Goal: Task Accomplishment & Management: Manage account settings

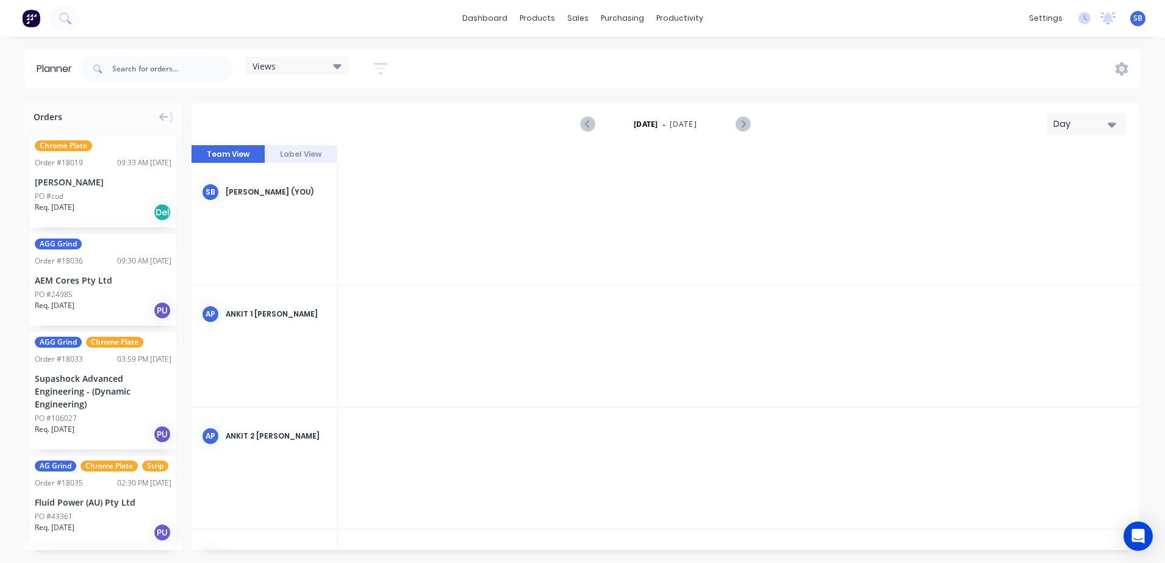
scroll to position [0, 2539]
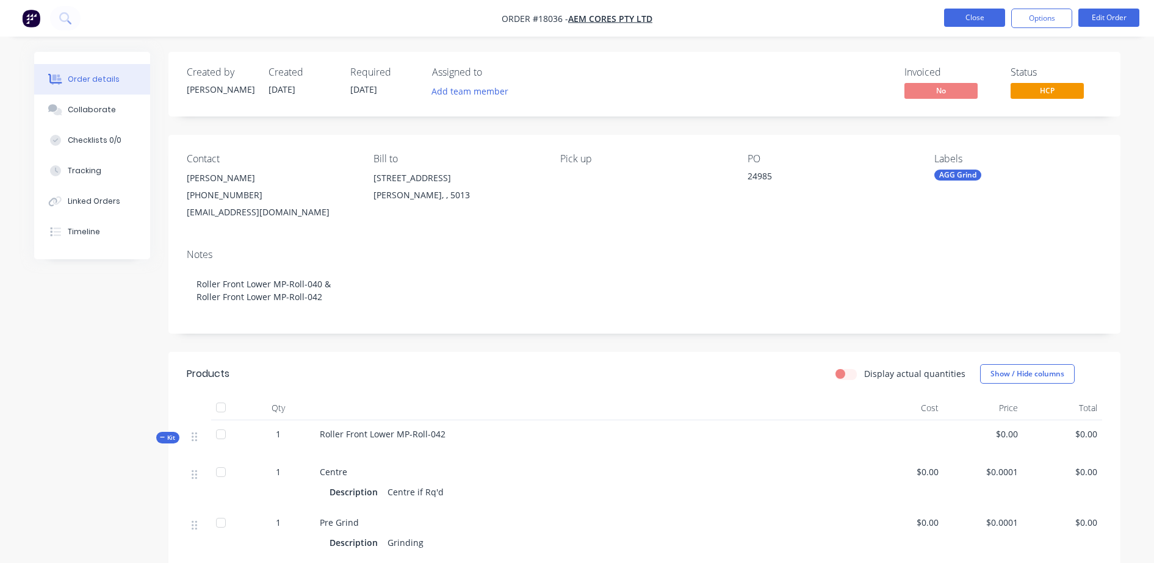
click at [982, 13] on button "Close" at bounding box center [974, 18] width 61 height 18
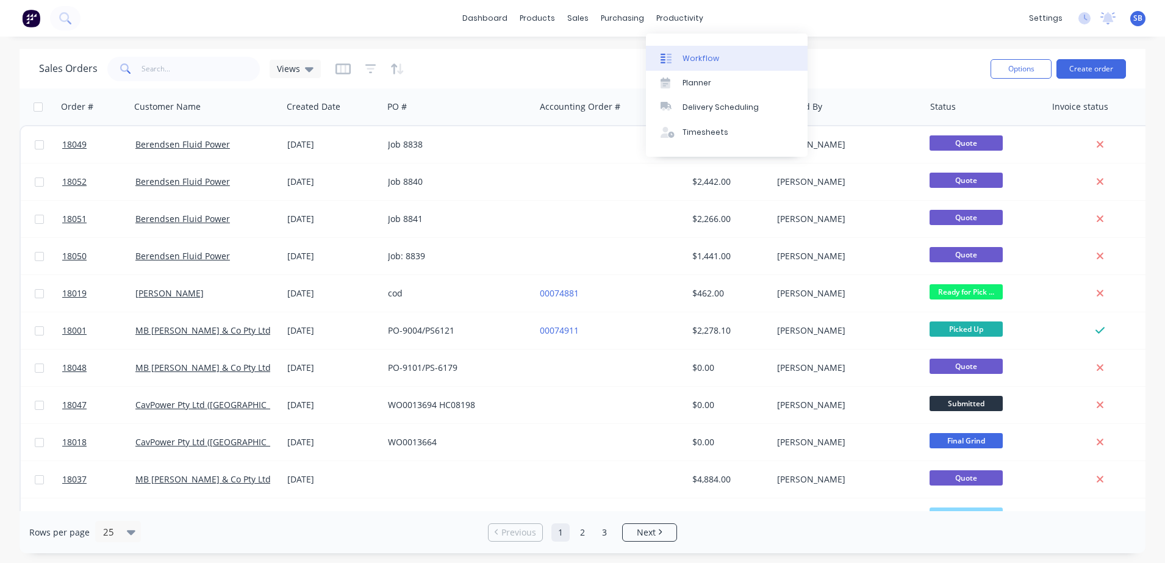
click at [703, 58] on div "Workflow" at bounding box center [701, 58] width 37 height 11
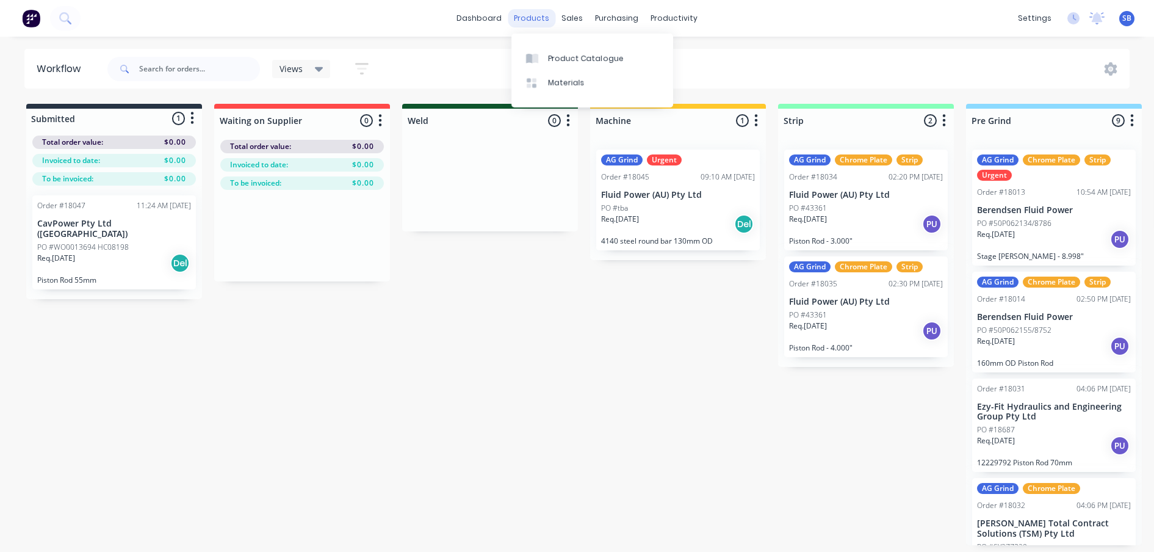
click at [535, 18] on div "products" at bounding box center [532, 18] width 48 height 18
click at [571, 14] on div "sales" at bounding box center [572, 18] width 34 height 18
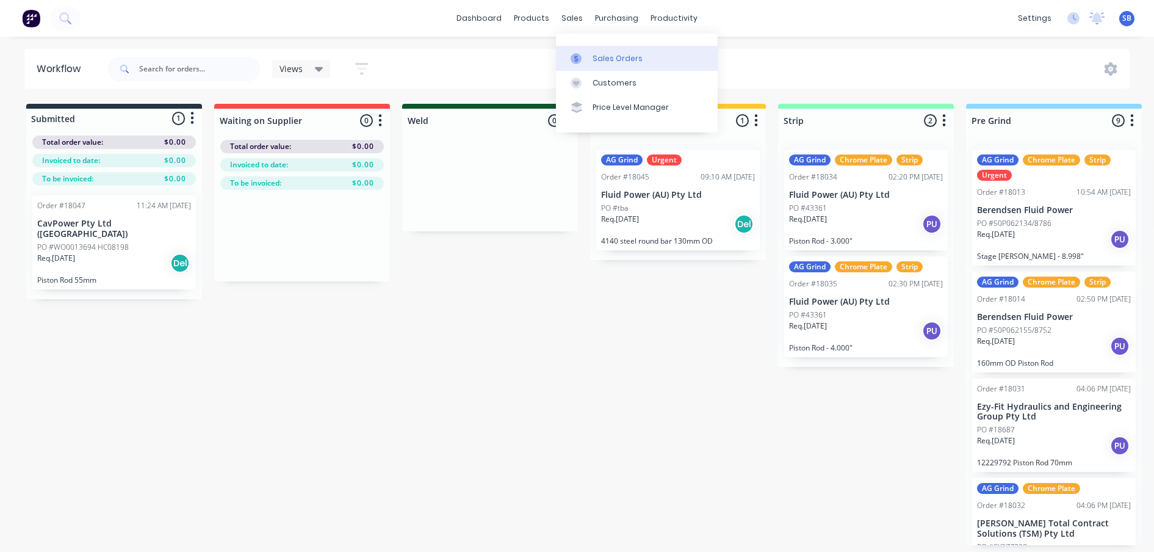
click at [619, 56] on div "Sales Orders" at bounding box center [617, 58] width 50 height 11
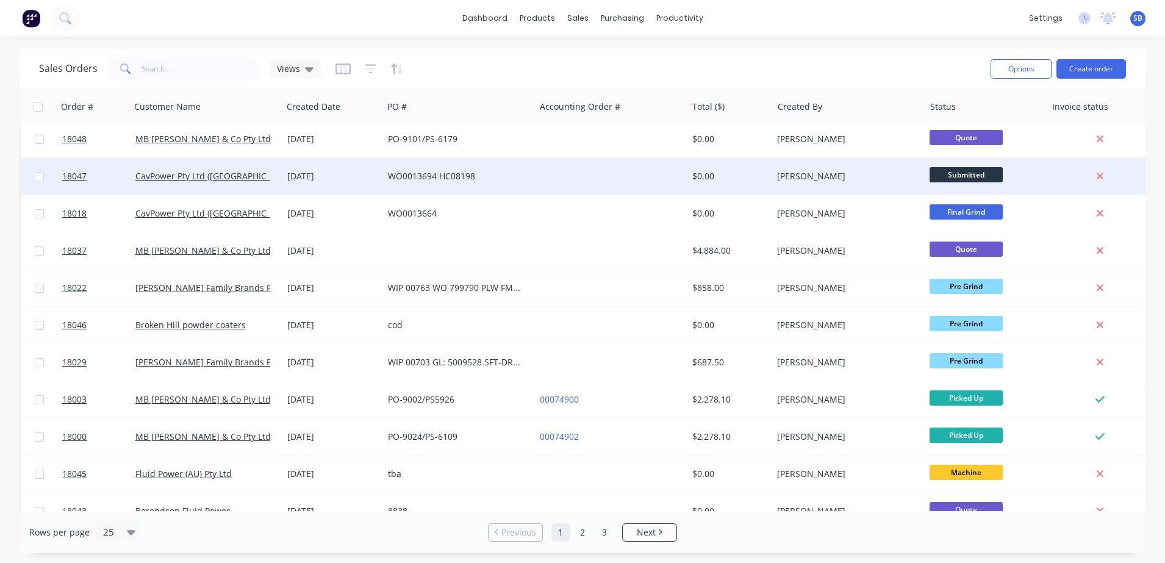
scroll to position [305, 0]
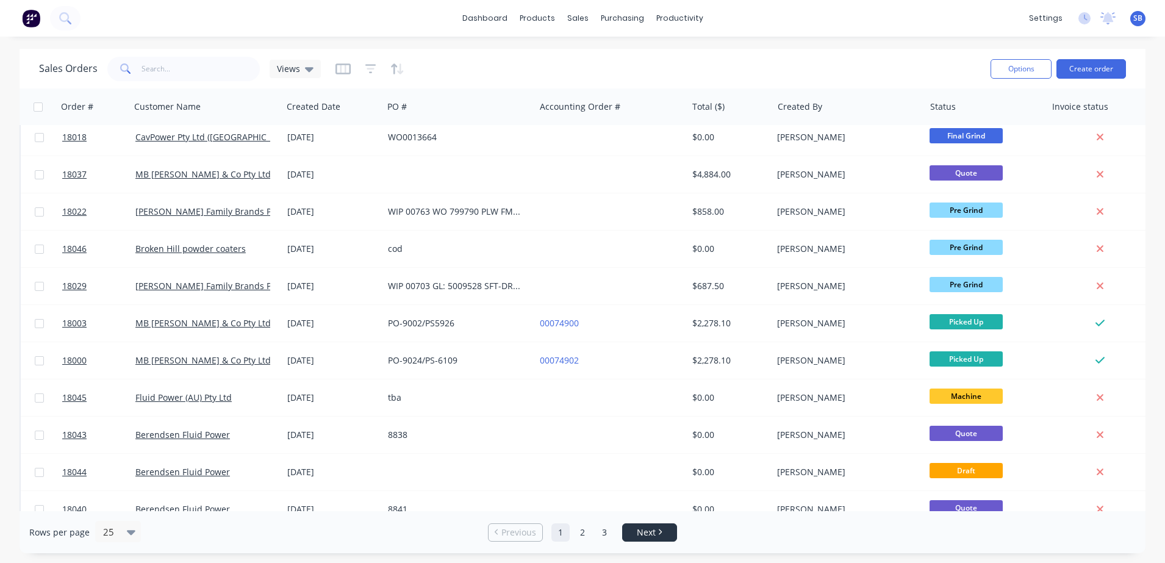
click at [650, 528] on span "Next" at bounding box center [646, 533] width 19 height 12
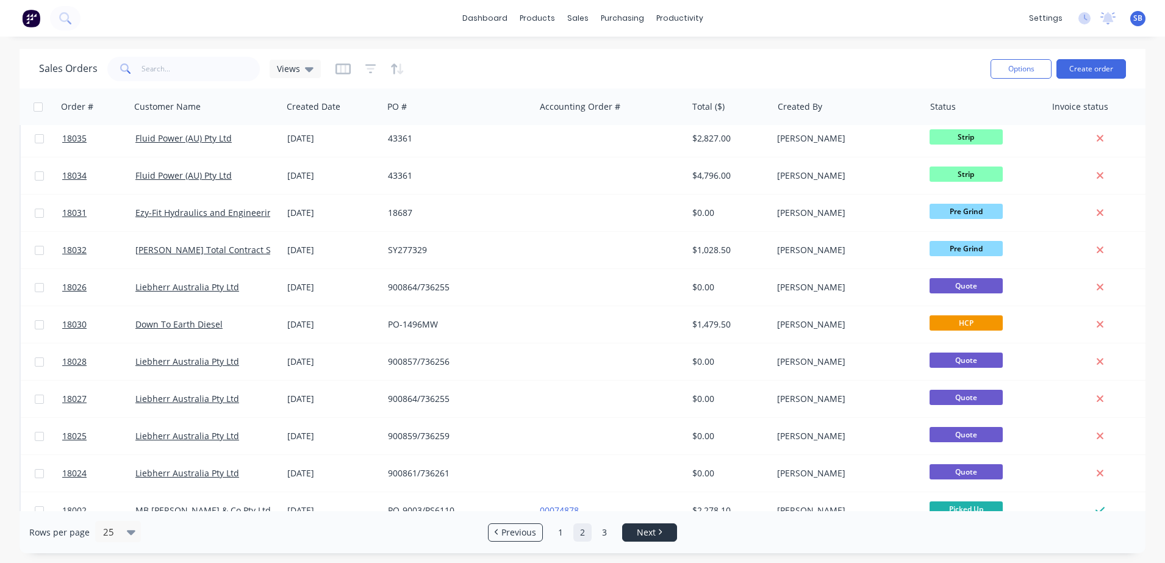
scroll to position [0, 0]
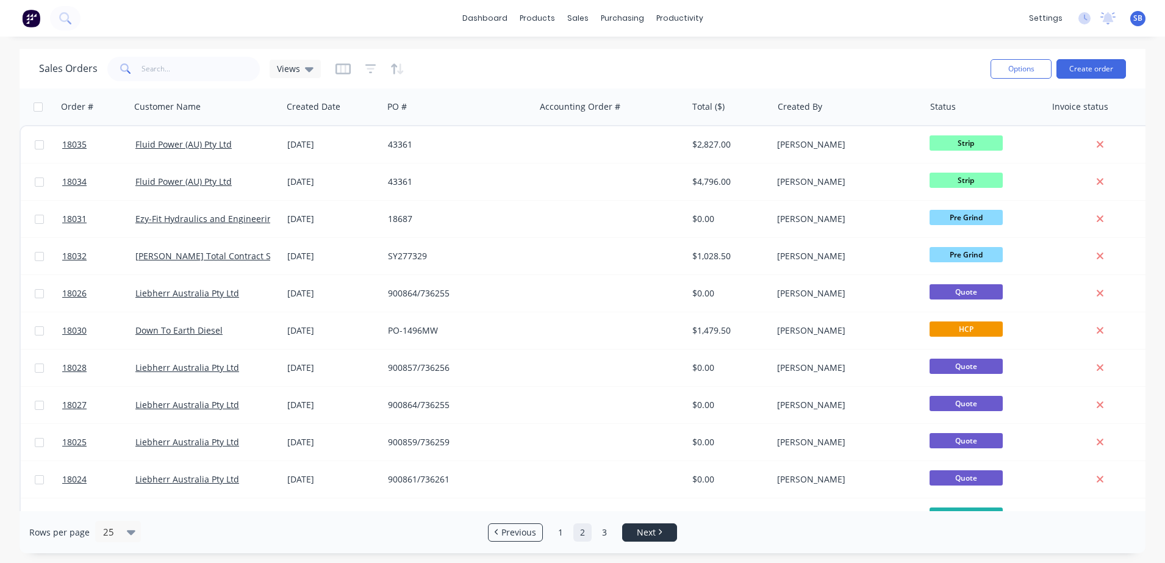
click at [660, 534] on icon "Next page" at bounding box center [660, 532] width 4 height 6
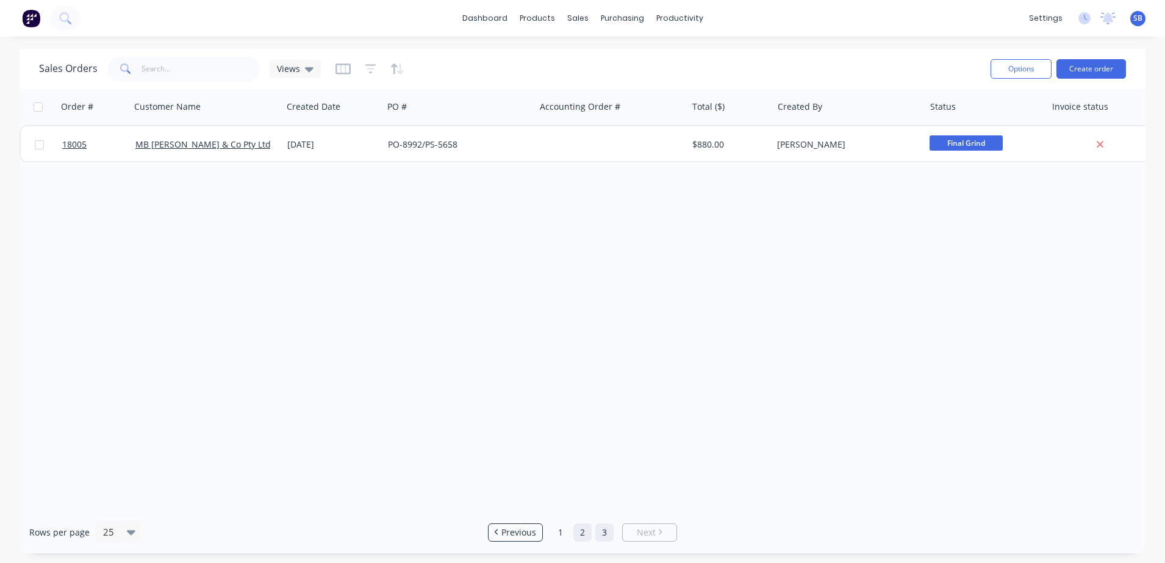
click at [582, 532] on link "2" at bounding box center [583, 532] width 18 height 18
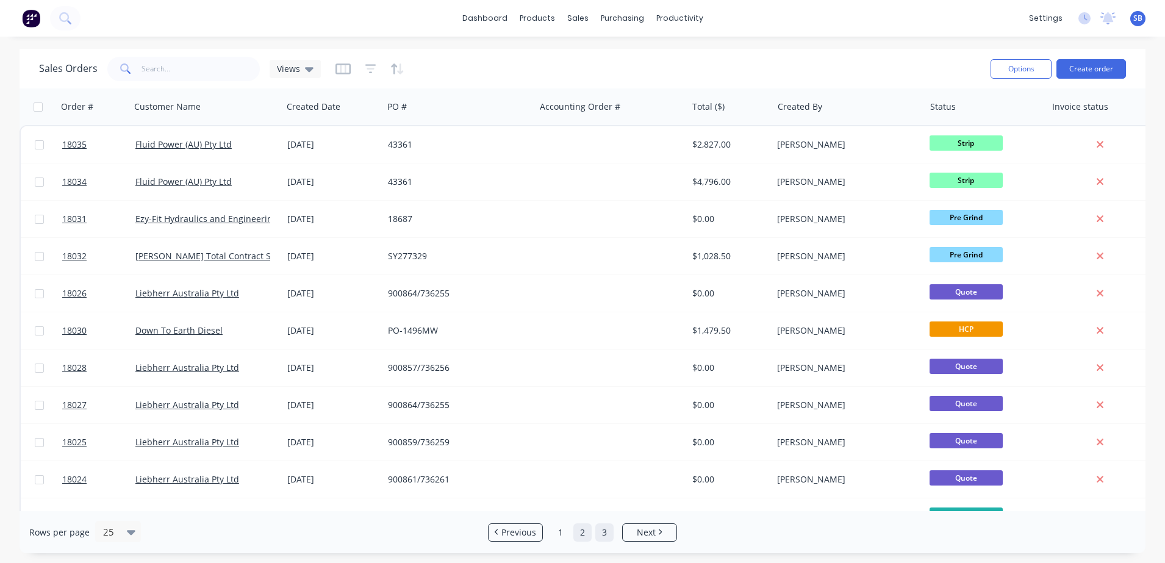
click at [602, 533] on link "3" at bounding box center [604, 532] width 18 height 18
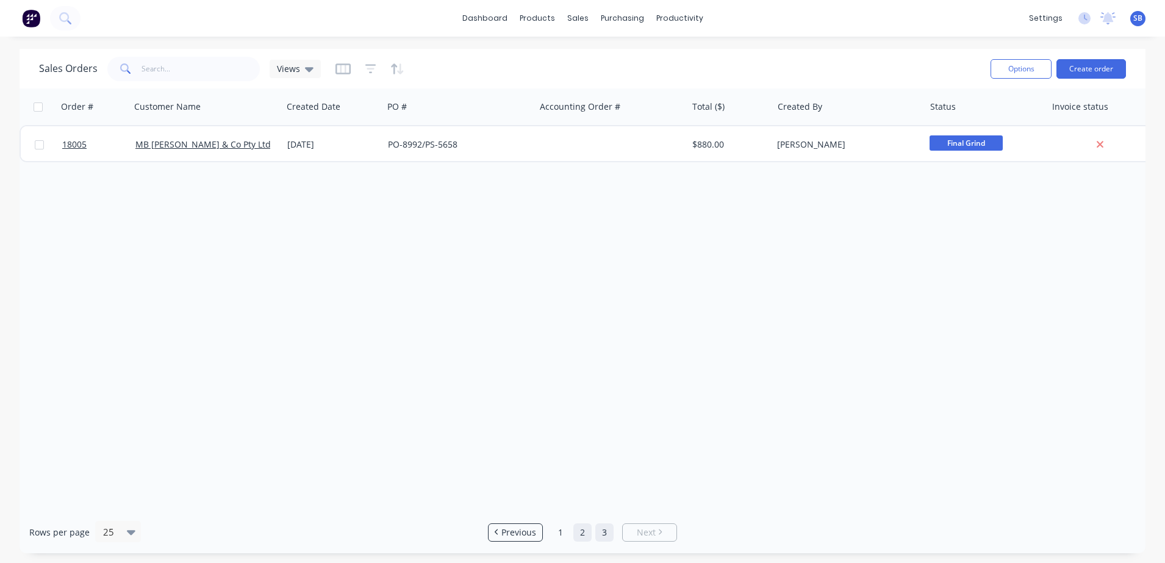
click at [583, 533] on link "2" at bounding box center [583, 532] width 18 height 18
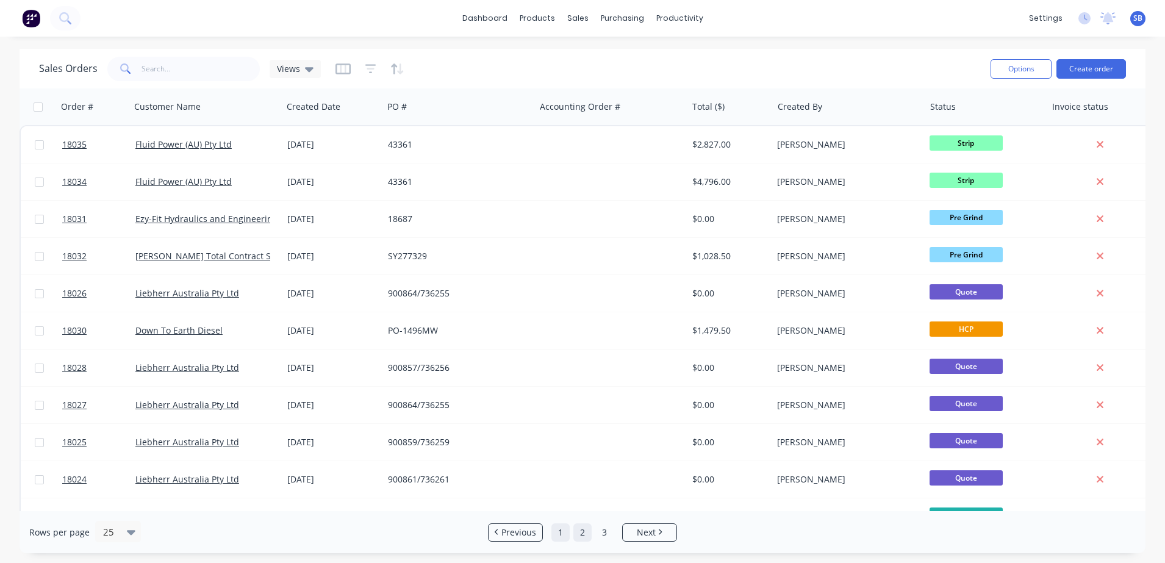
click at [558, 530] on link "1" at bounding box center [561, 532] width 18 height 18
